Goal: Task Accomplishment & Management: Complete application form

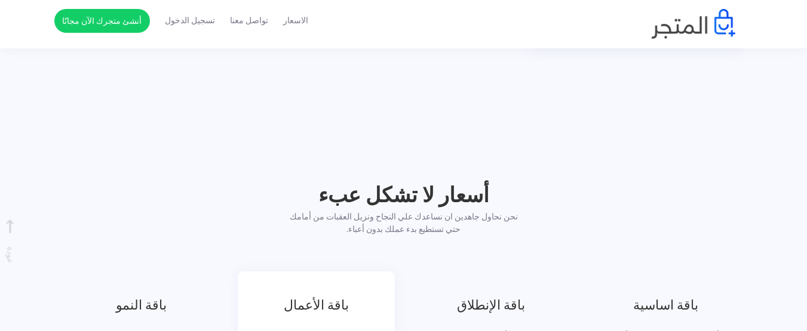
scroll to position [1445, 0]
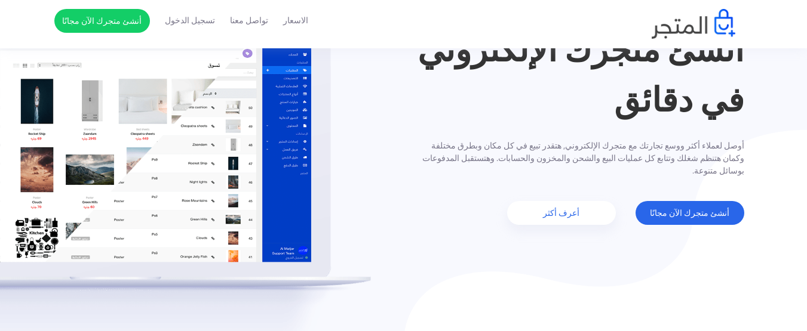
scroll to position [143, 0]
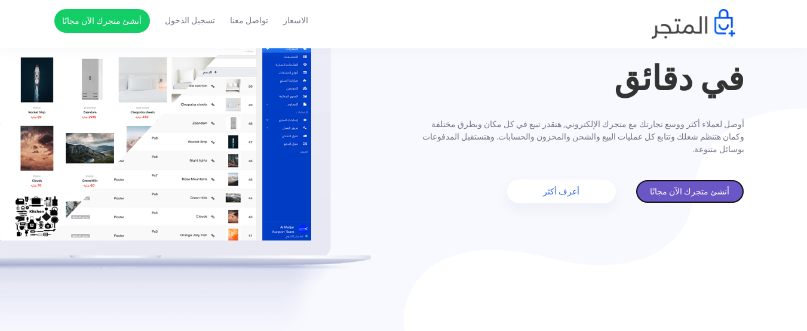
click at [713, 186] on link "أنشئ متجرك الآن مجانًا" at bounding box center [689, 192] width 109 height 24
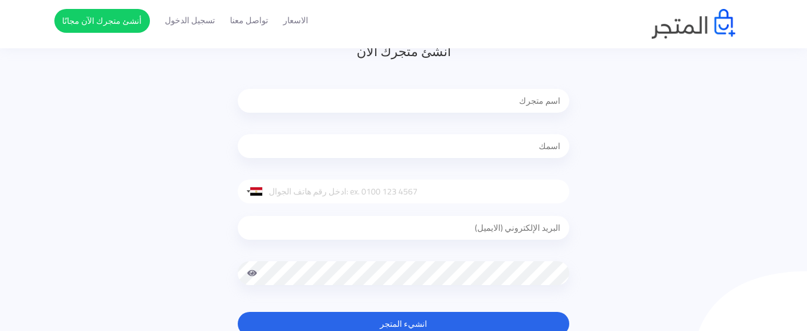
scroll to position [119, 0]
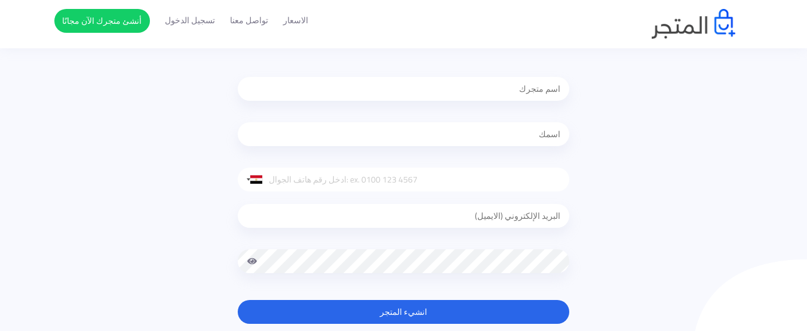
click at [272, 186] on input "tel" at bounding box center [403, 180] width 331 height 24
click at [248, 185] on div at bounding box center [251, 179] width 27 height 23
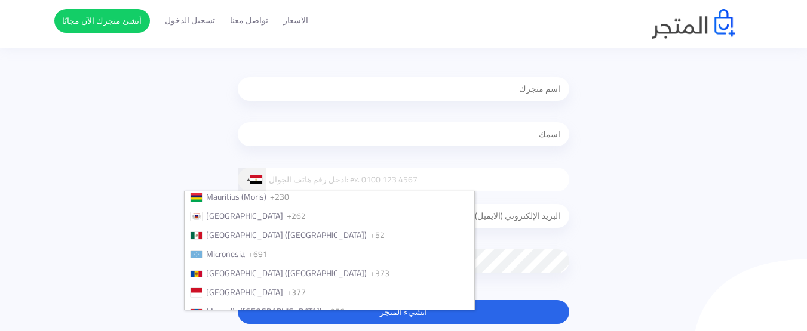
scroll to position [2770, 0]
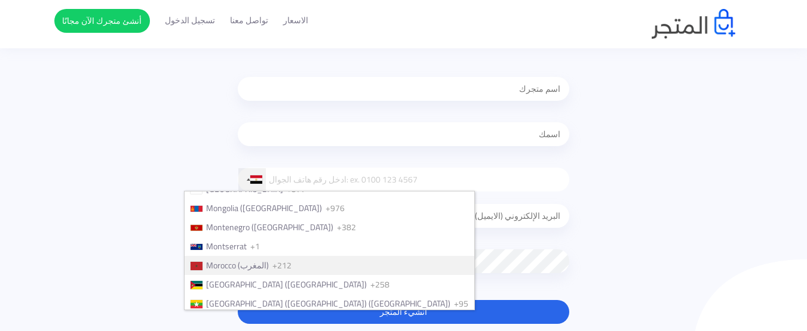
click at [266, 266] on span "Morocco (‫المغرب‬‎)" at bounding box center [237, 266] width 63 height 16
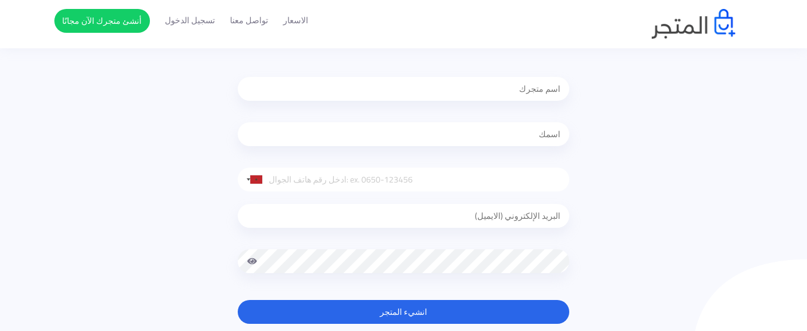
click at [488, 219] on input "email" at bounding box center [403, 216] width 331 height 24
type input "Otmaneoidghriri153@gmail.com"
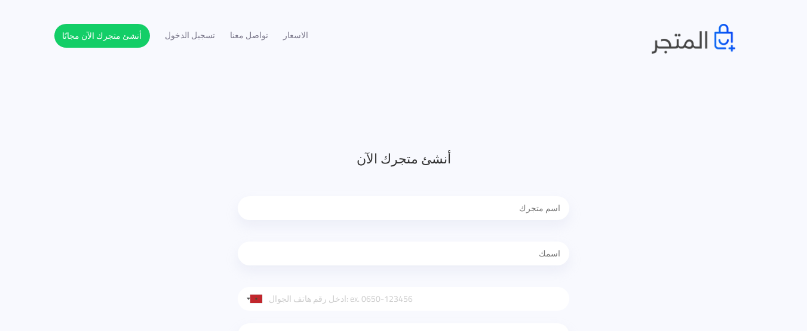
click at [485, 207] on input "text" at bounding box center [403, 208] width 331 height 24
type input "LHAWTA"
click at [514, 252] on input "text" at bounding box center [403, 254] width 331 height 24
type input "OTHMANE"
type input "0660010332"
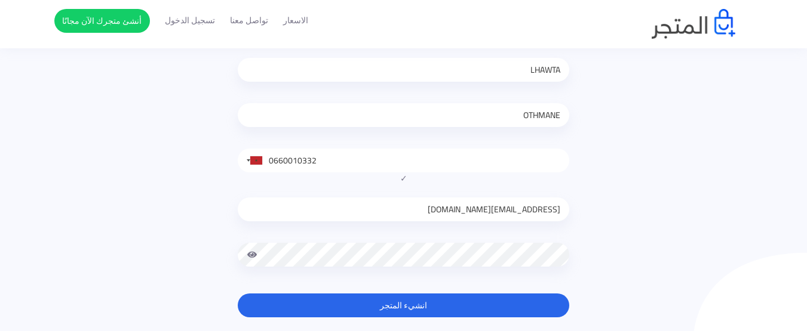
scroll to position [167, 0]
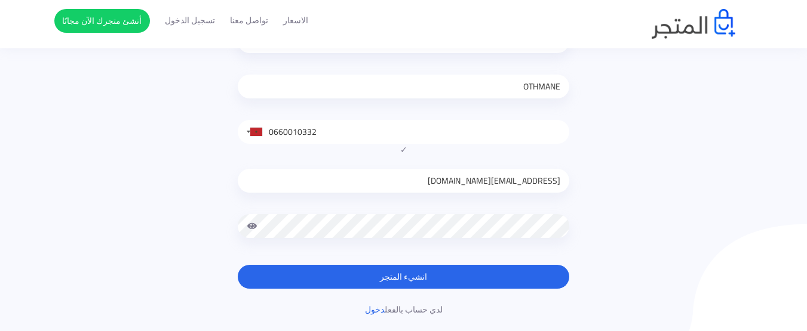
click at [500, 273] on button "انشيء المتجر" at bounding box center [403, 277] width 331 height 24
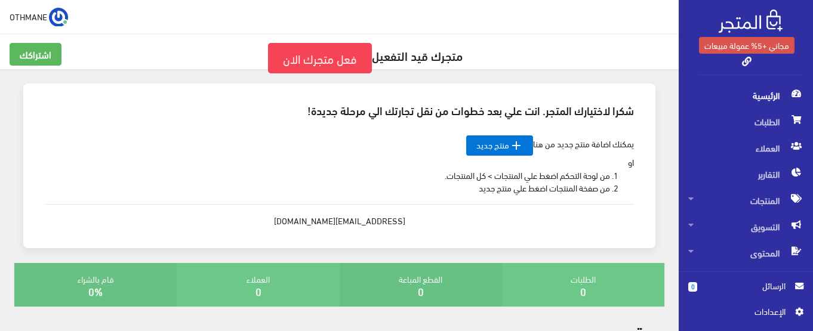
click at [659, 214] on div "شكرا لاختيارك المتجر. انت علي بعد خطوات من نقل تجارتك الي مرحلة جديدة! يمكنك اض…" at bounding box center [339, 166] width 650 height 165
click at [331, 56] on link "فعل متجرك الان" at bounding box center [320, 58] width 104 height 30
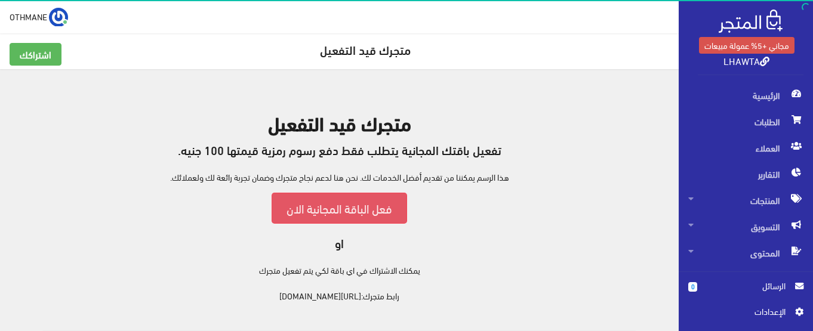
click at [367, 210] on link "فعل الباقة المجانية الان" at bounding box center [340, 208] width 136 height 30
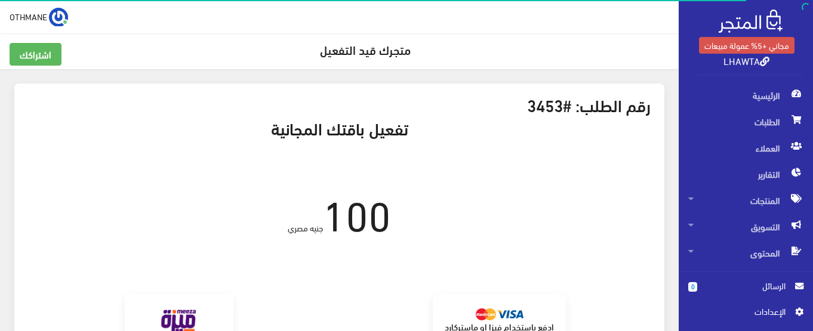
click at [679, 307] on div "0 الرسائل اﻹعدادات" at bounding box center [746, 301] width 134 height 59
click at [557, 285] on div "برجاء الانتظار من الممكن ان تاخذ العملية 30 ثانية" at bounding box center [339, 275] width 641 height 39
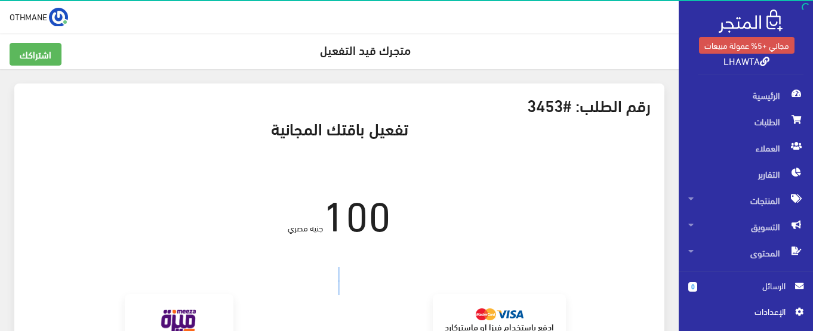
click at [797, 287] on icon at bounding box center [799, 286] width 8 height 8
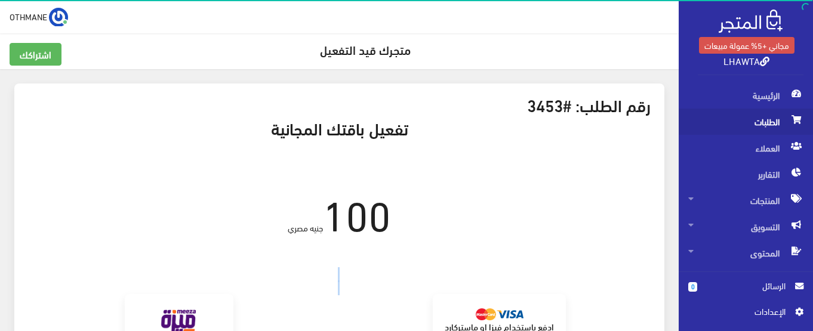
click at [754, 121] on span "الطلبات" at bounding box center [745, 122] width 115 height 26
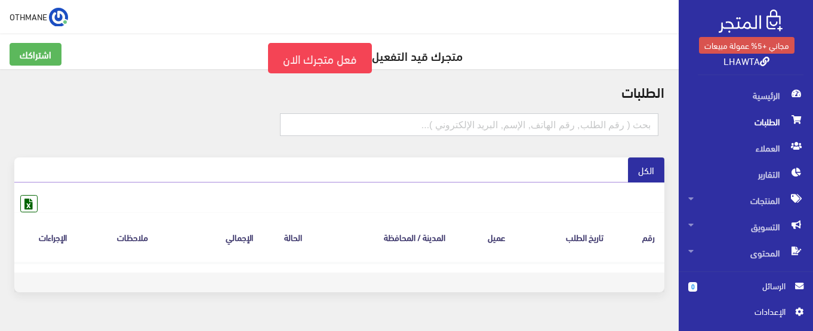
click at [479, 121] on input "text" at bounding box center [469, 124] width 379 height 23
click at [26, 200] on icon at bounding box center [29, 204] width 16 height 16
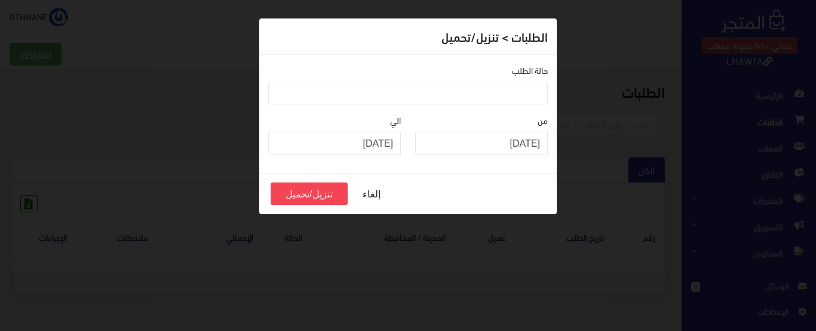
click at [502, 89] on ul at bounding box center [408, 91] width 278 height 19
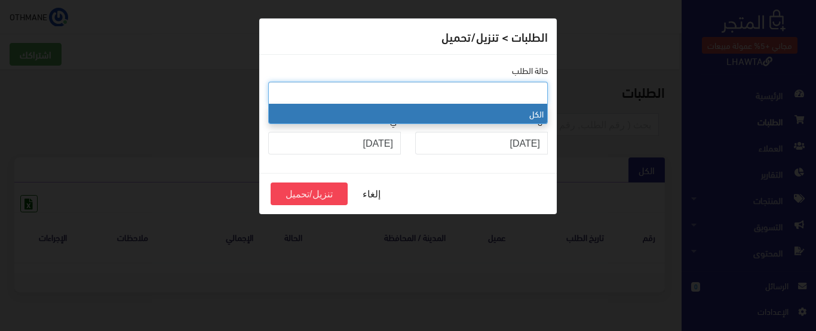
select select "0"
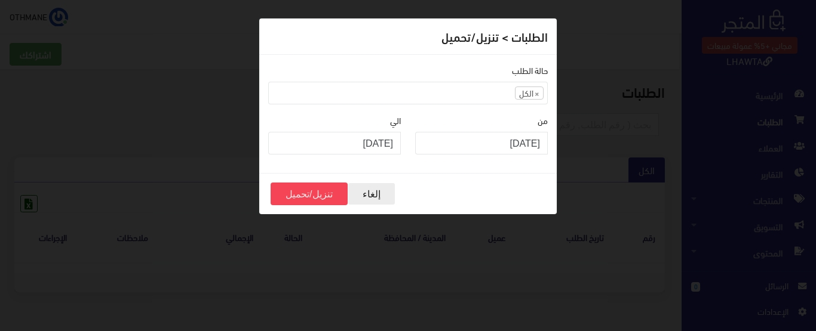
click at [374, 192] on button "إلغاء" at bounding box center [371, 194] width 48 height 23
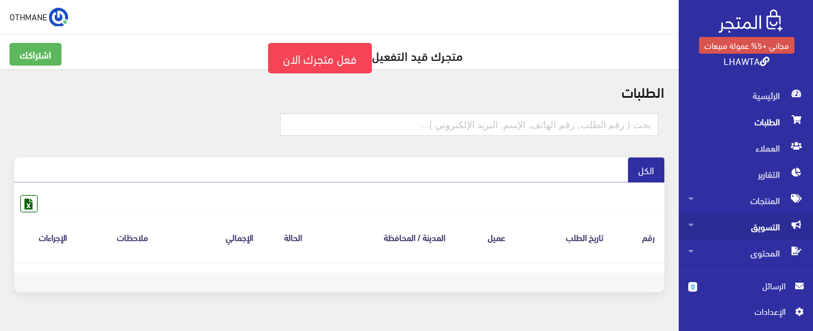
click at [784, 235] on span "التسويق" at bounding box center [745, 227] width 115 height 26
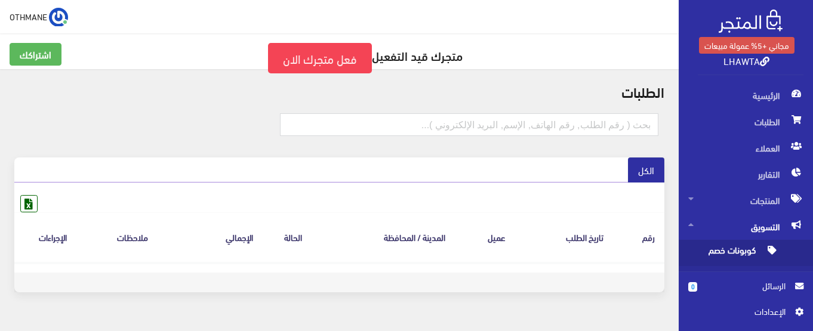
click at [740, 251] on span "كوبونات خصم" at bounding box center [733, 253] width 91 height 26
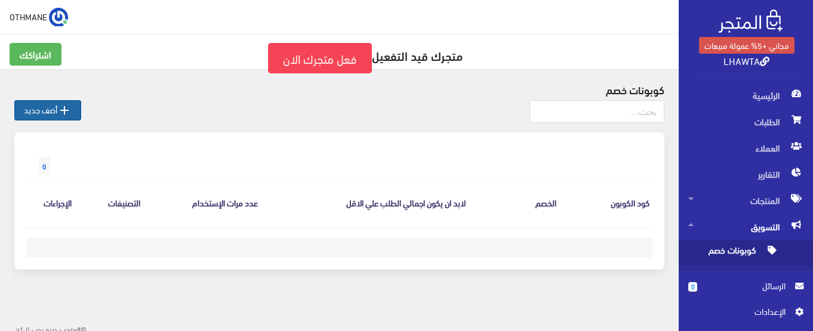
click at [63, 111] on icon "" at bounding box center [64, 110] width 14 height 14
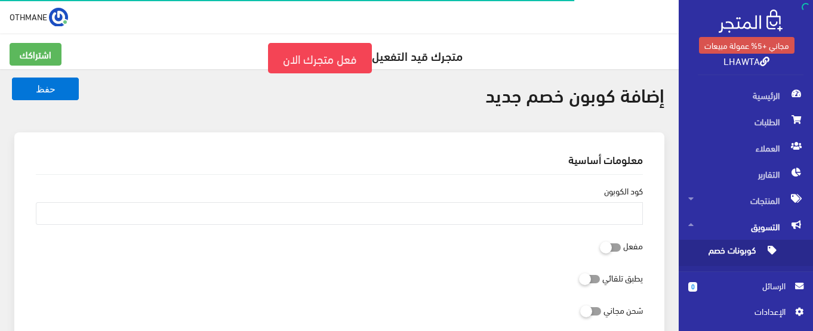
select select
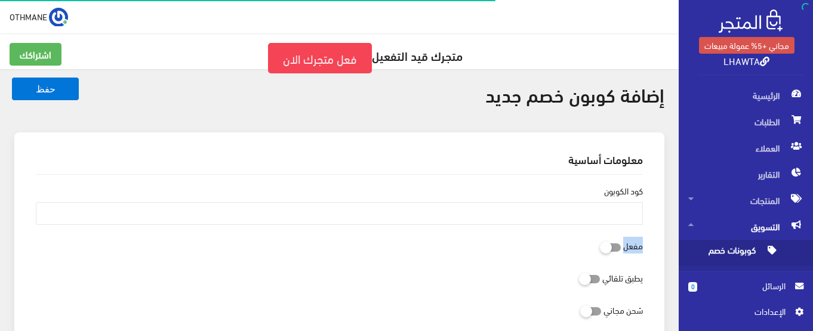
click at [530, 280] on div "يطبق تلقائي" at bounding box center [340, 278] width 622 height 23
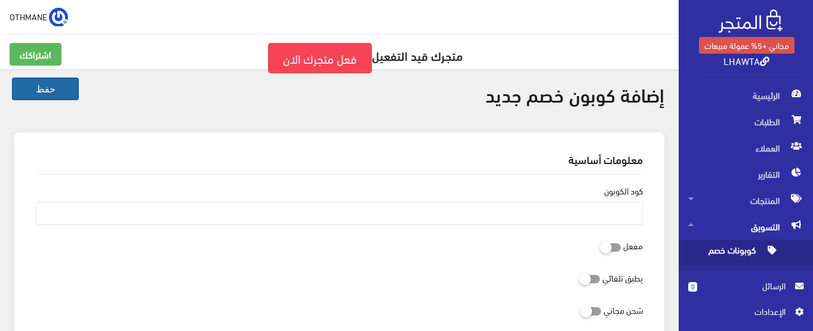
click at [20, 90] on button "حفظ" at bounding box center [45, 89] width 67 height 23
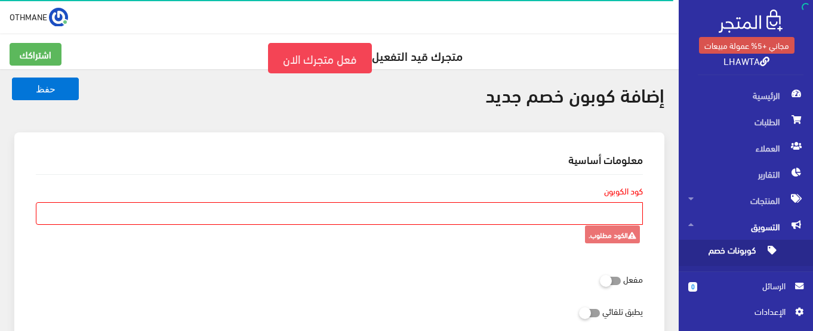
select select
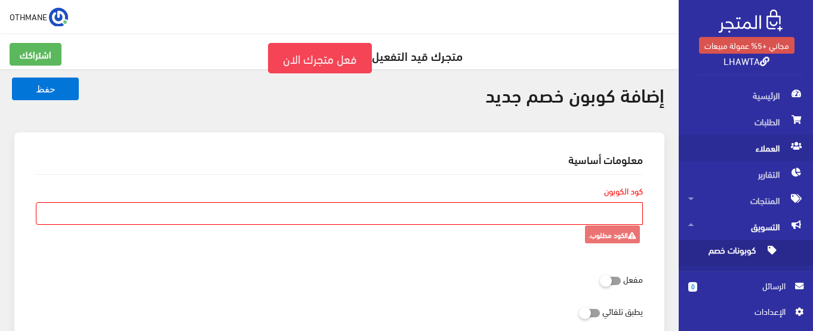
click at [759, 153] on span "العملاء" at bounding box center [745, 148] width 115 height 26
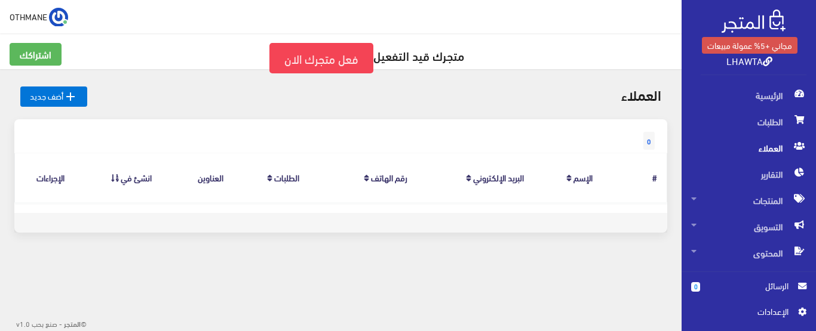
click at [569, 183] on icon at bounding box center [568, 178] width 5 height 9
click at [48, 91] on link " أضف جديد" at bounding box center [53, 97] width 67 height 20
